Goal: Information Seeking & Learning: Understand process/instructions

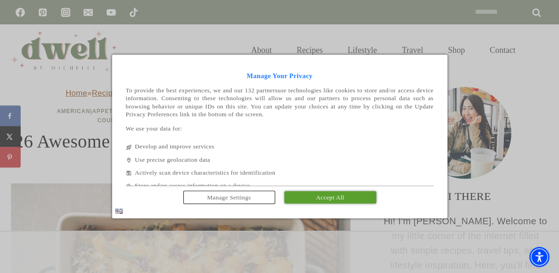
click at [316, 199] on span "Accept All" at bounding box center [330, 197] width 28 height 7
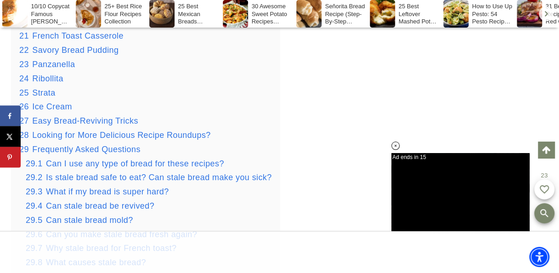
scroll to position [1418, 0]
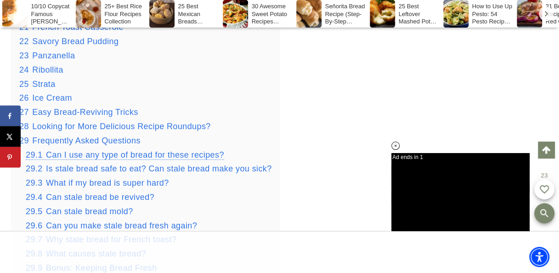
click at [113, 159] on span "Can I use any type of bread for these recipes?" at bounding box center [135, 154] width 178 height 9
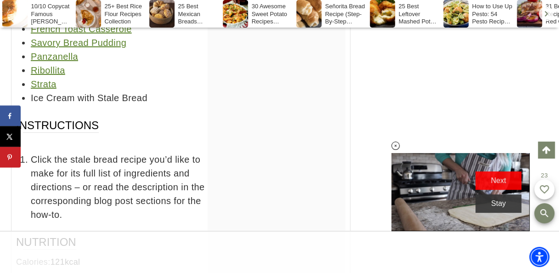
scroll to position [18080, 0]
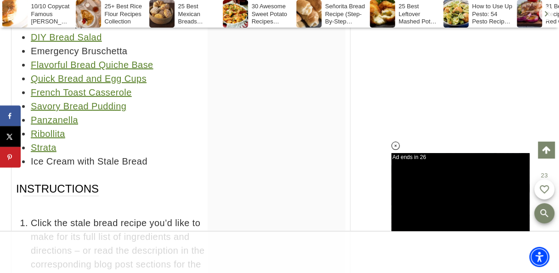
click at [103, 107] on link "Savory Bread Pudding" at bounding box center [79, 106] width 96 height 10
